Goal: Transaction & Acquisition: Purchase product/service

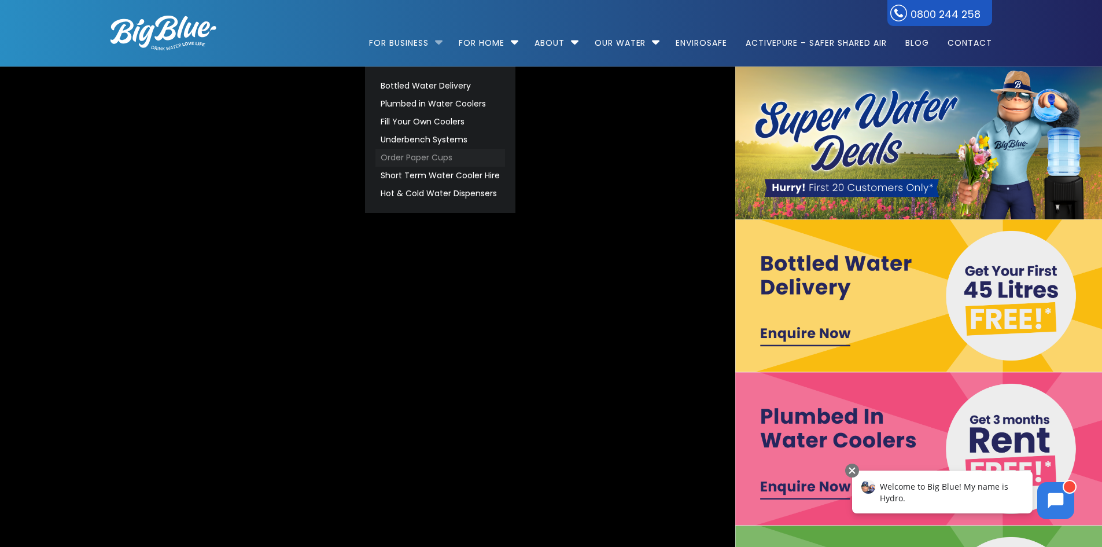
click at [433, 157] on link "Order Paper Cups" at bounding box center [440, 158] width 130 height 18
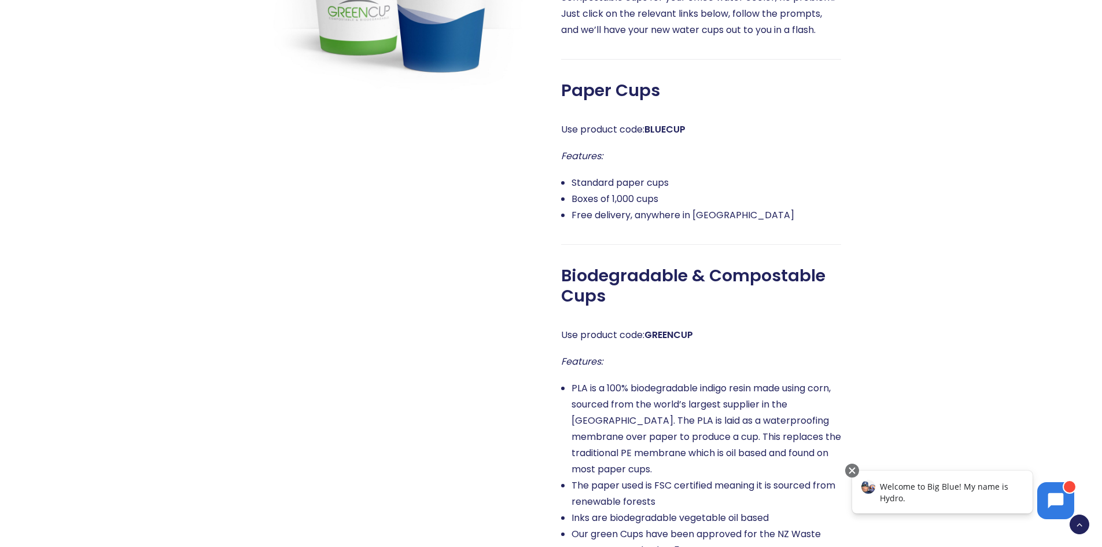
scroll to position [925, 0]
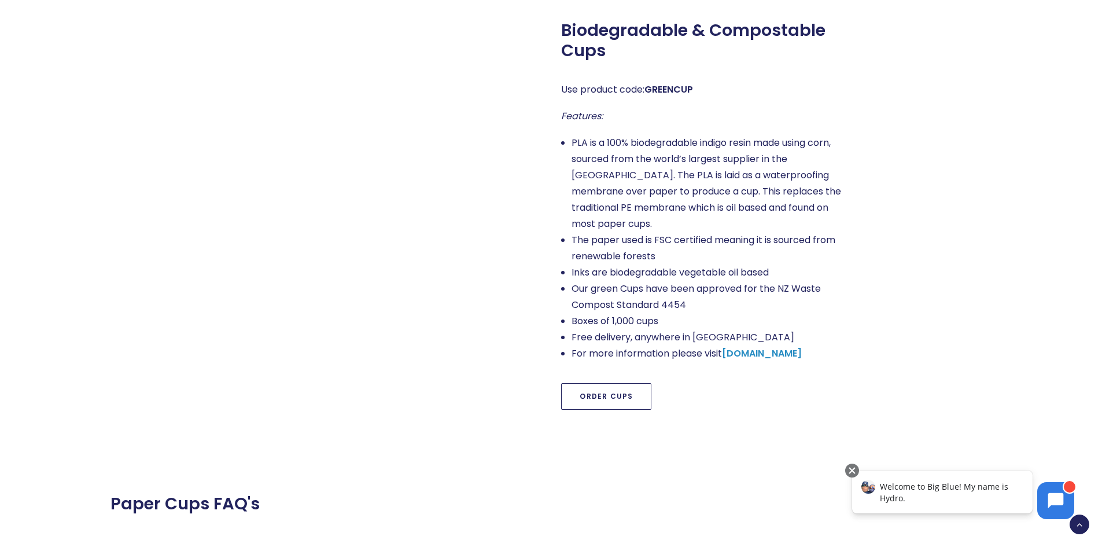
click at [612, 384] on link "Order Cups" at bounding box center [606, 396] width 90 height 27
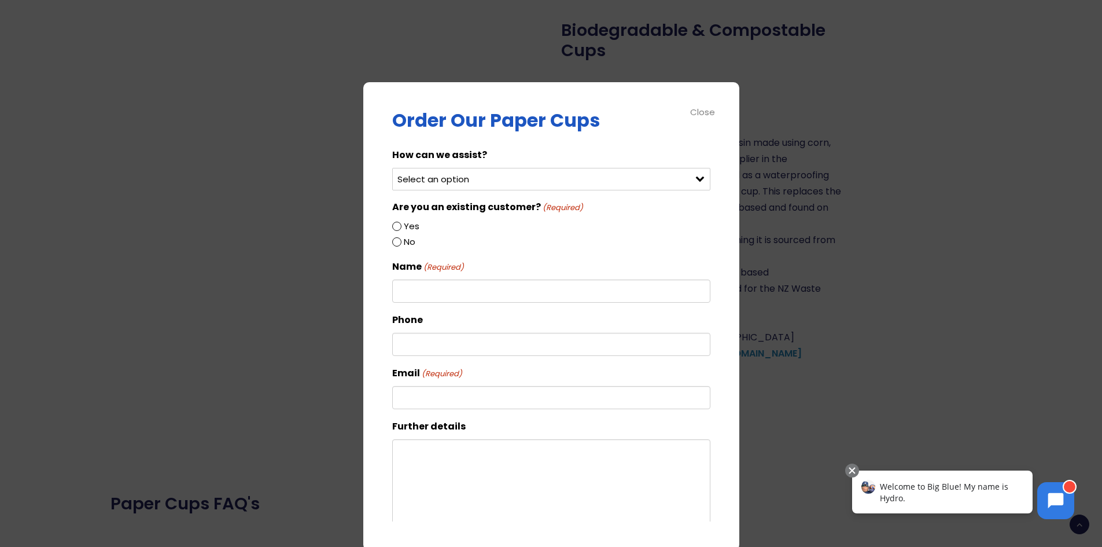
click at [469, 174] on select "Select an option Order green cups Order blue cups I need something else" at bounding box center [551, 179] width 318 height 23
click at [391, 116] on div "Order Our Paper Cups How can we assist? Select an option Order green cups Order…" at bounding box center [551, 316] width 376 height 468
click at [394, 228] on input "Yes" at bounding box center [396, 226] width 9 height 9
radio input "true"
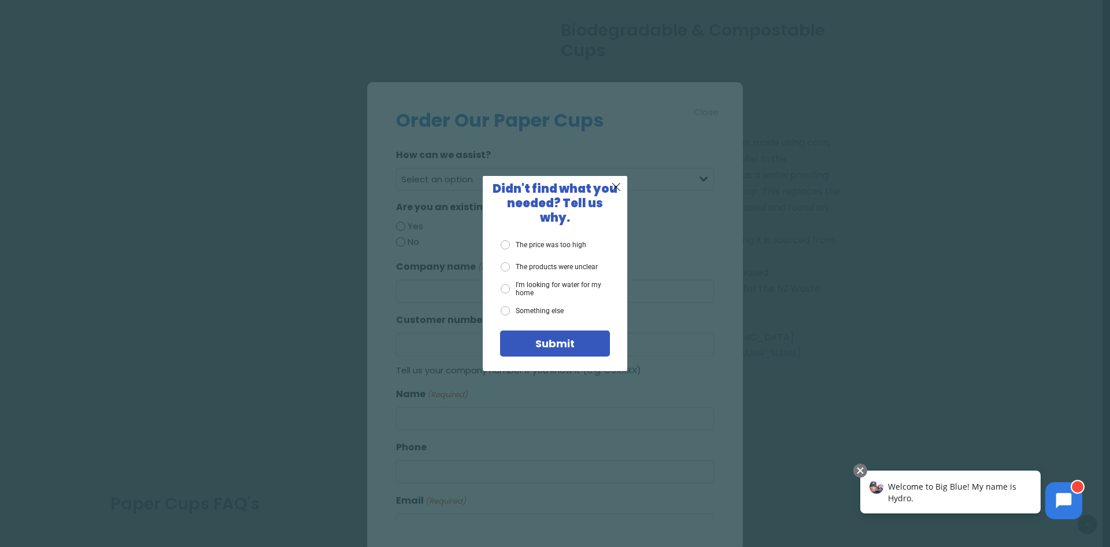
drag, startPoint x: 617, startPoint y: 195, endPoint x: 617, endPoint y: 169, distance: 26.6
click at [615, 194] on span "X" at bounding box center [616, 186] width 10 height 14
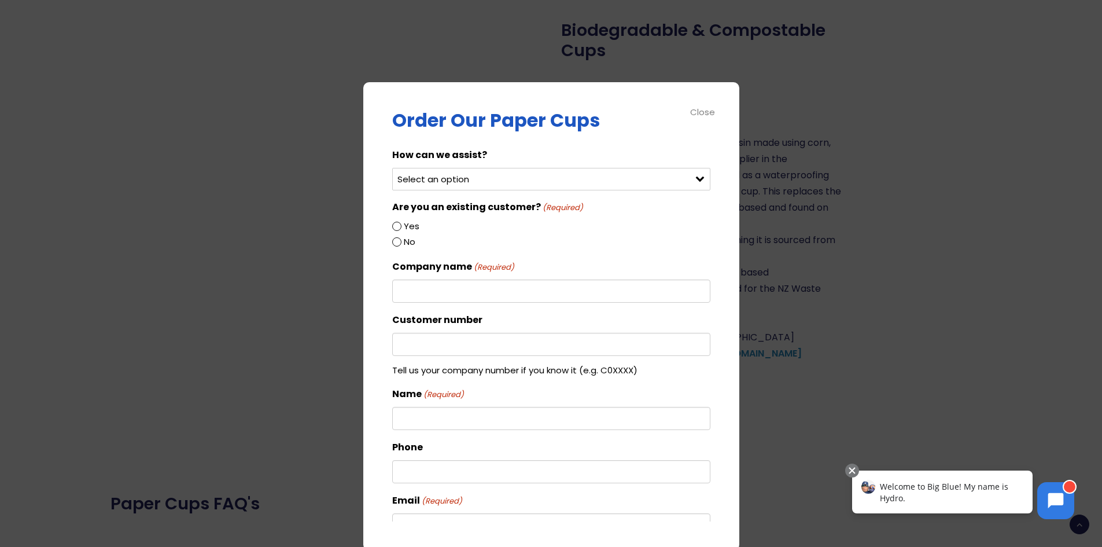
click at [505, 183] on select "Select an option Order green cups Order blue cups I need something else" at bounding box center [551, 179] width 318 height 23
click at [504, 146] on div "Order Our Paper Cups How can we assist? Select an option Order green cups Order…" at bounding box center [551, 316] width 318 height 410
